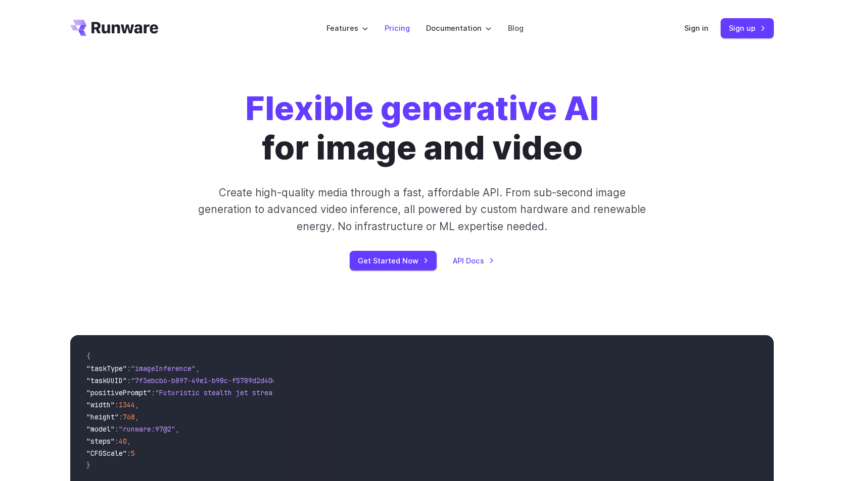
click at [394, 29] on link "Pricing" at bounding box center [396, 28] width 25 height 12
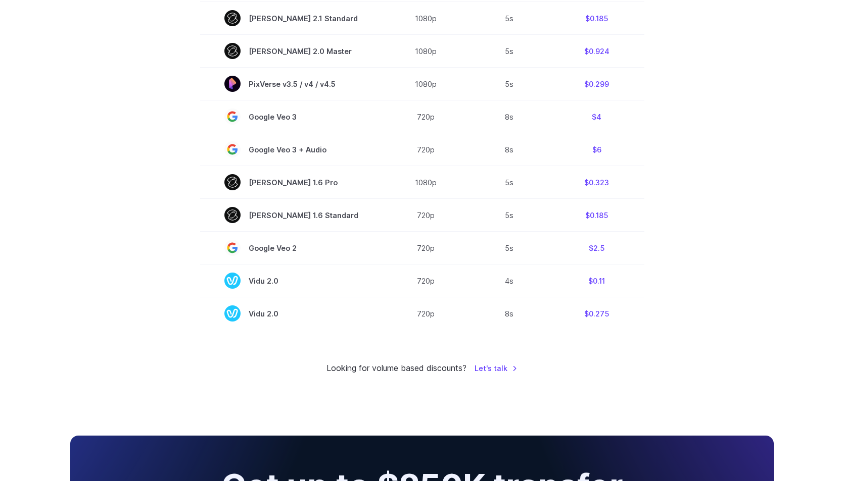
scroll to position [699, 0]
